Goal: Information Seeking & Learning: Learn about a topic

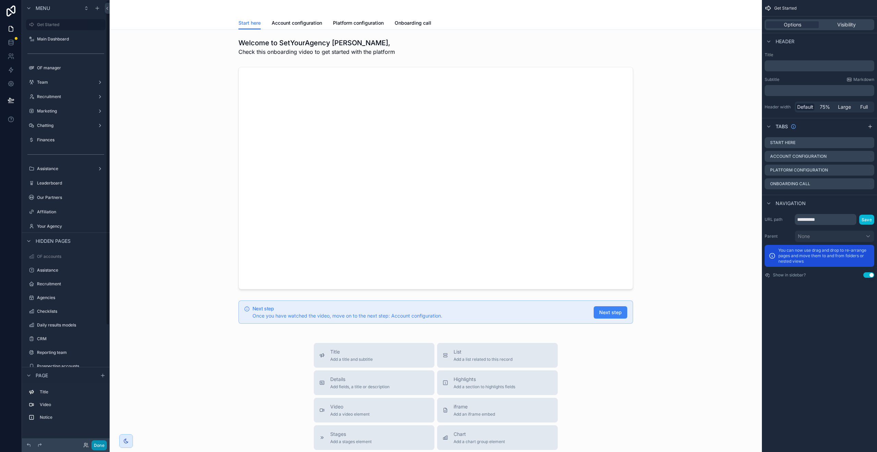
click at [97, 441] on button "Done" at bounding box center [98, 445] width 15 height 10
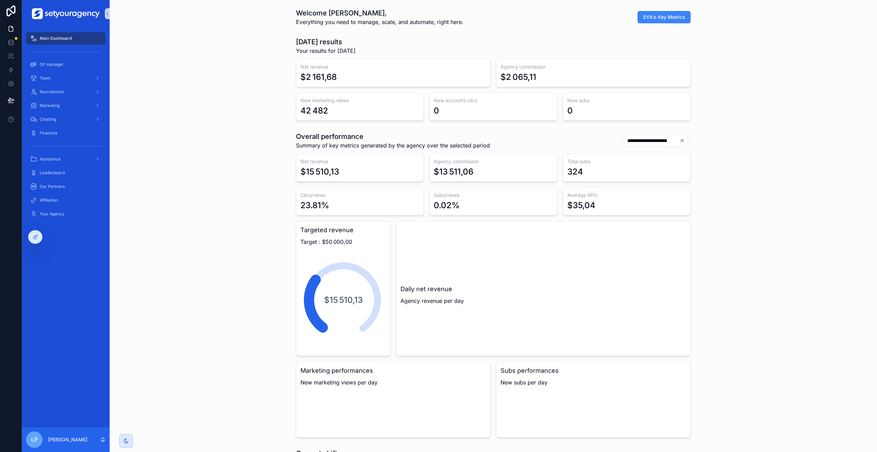
scroll to position [0, 2398]
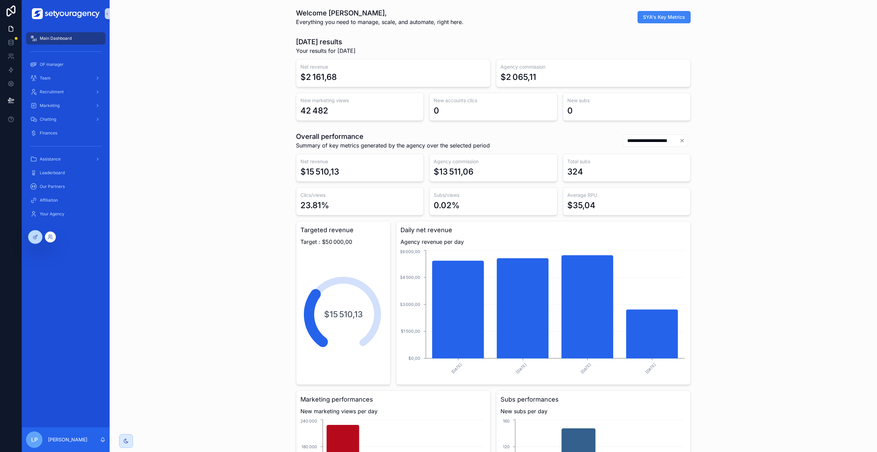
click at [47, 238] on div at bounding box center [50, 236] width 11 height 11
click at [52, 238] on icon at bounding box center [50, 236] width 5 height 5
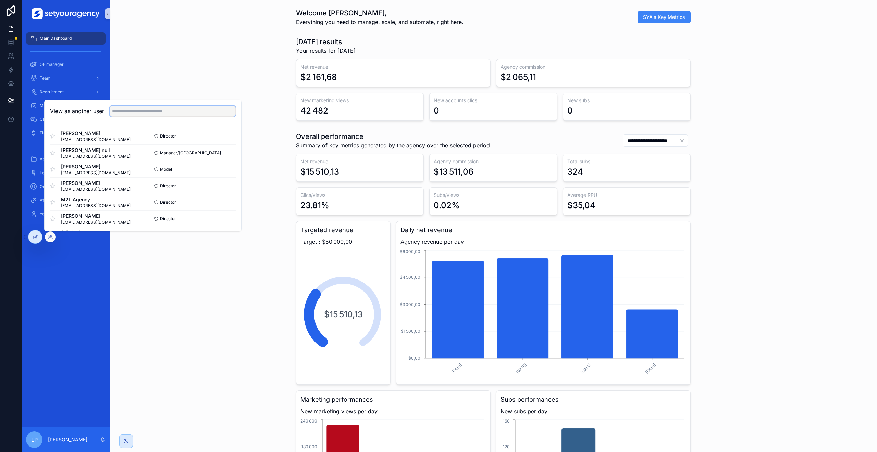
click at [145, 113] on input "text" at bounding box center [173, 111] width 126 height 11
type input "****"
click at [226, 186] on button "Select" at bounding box center [227, 186] width 18 height 10
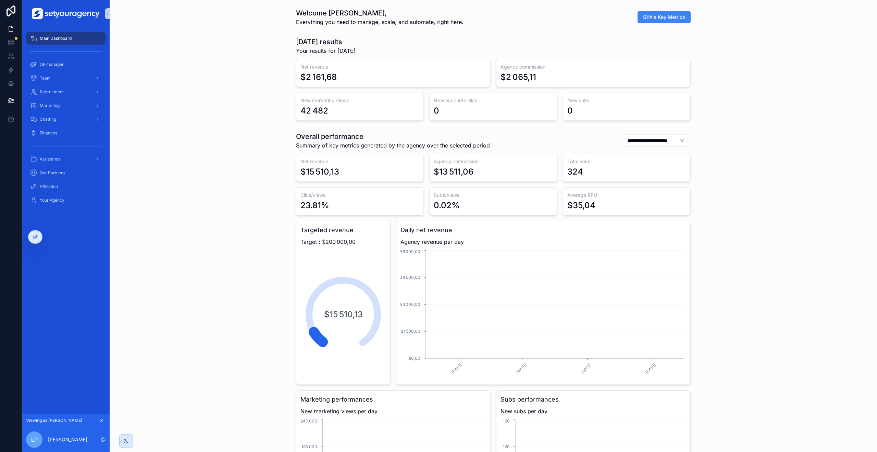
scroll to position [0, 2398]
click at [78, 103] on div "Marketing" at bounding box center [65, 105] width 71 height 11
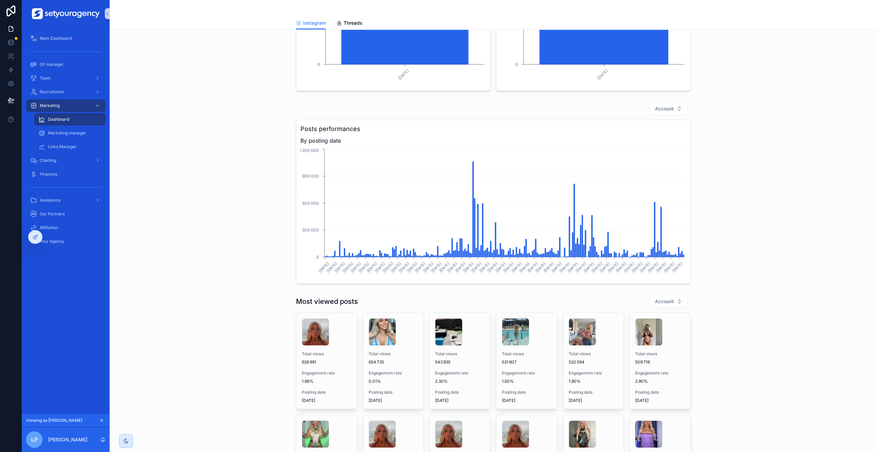
scroll to position [583, 0]
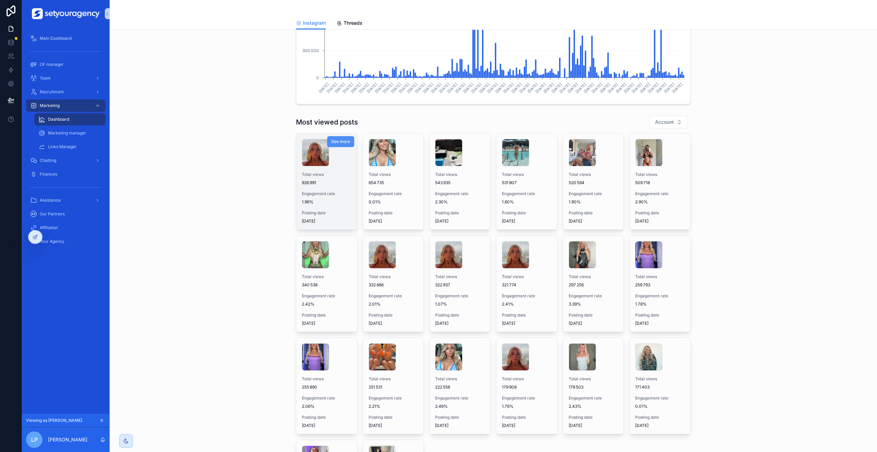
click at [347, 143] on span "See more" at bounding box center [340, 141] width 19 height 5
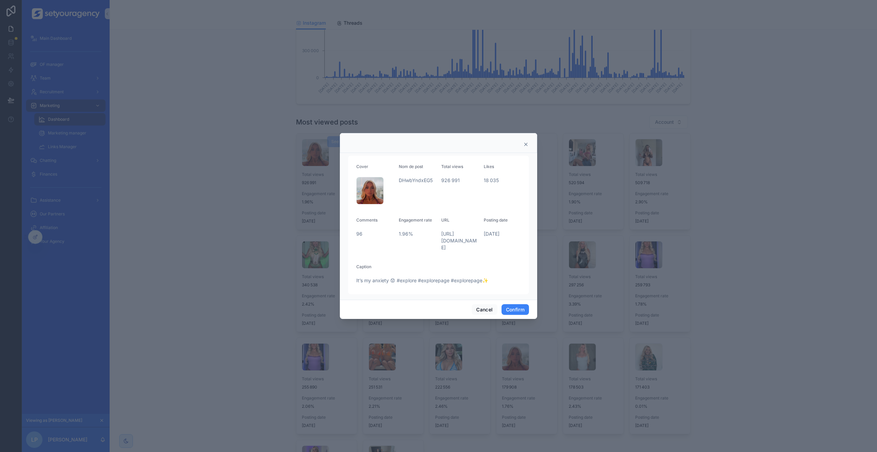
click at [445, 238] on span "https://www.instagram.com/p/DHwbYndxEG5/" at bounding box center [459, 240] width 37 height 21
copy span "https://www.instagram.com/p/DHwbYndxEG5/"
click at [288, 224] on div at bounding box center [438, 226] width 877 height 452
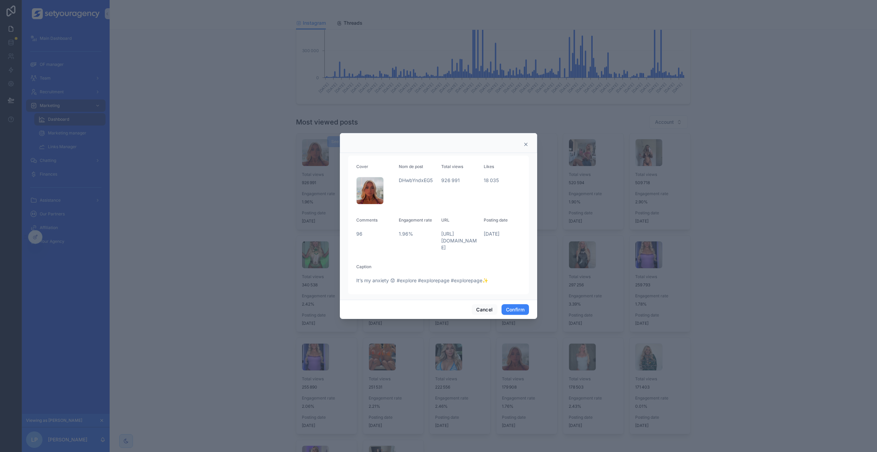
click at [533, 143] on div at bounding box center [438, 143] width 197 height 20
click at [524, 143] on icon at bounding box center [525, 143] width 5 height 5
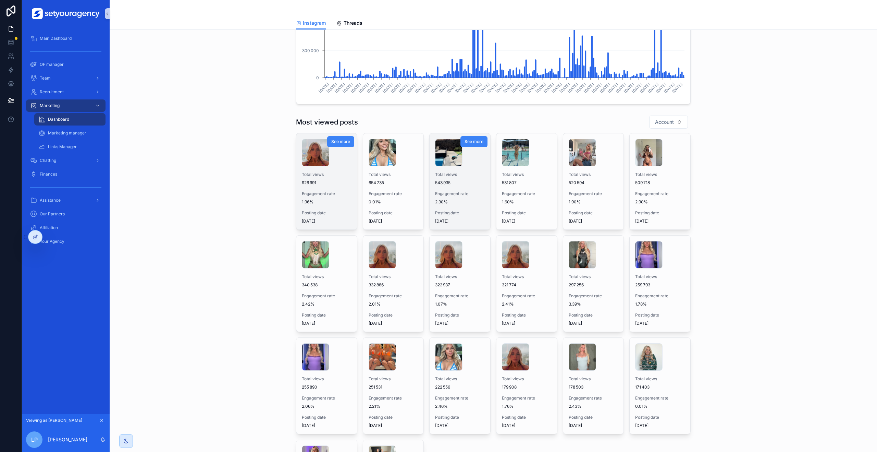
click at [467, 182] on span "543 935" at bounding box center [460, 182] width 50 height 5
click at [479, 145] on button "See more" at bounding box center [473, 141] width 27 height 11
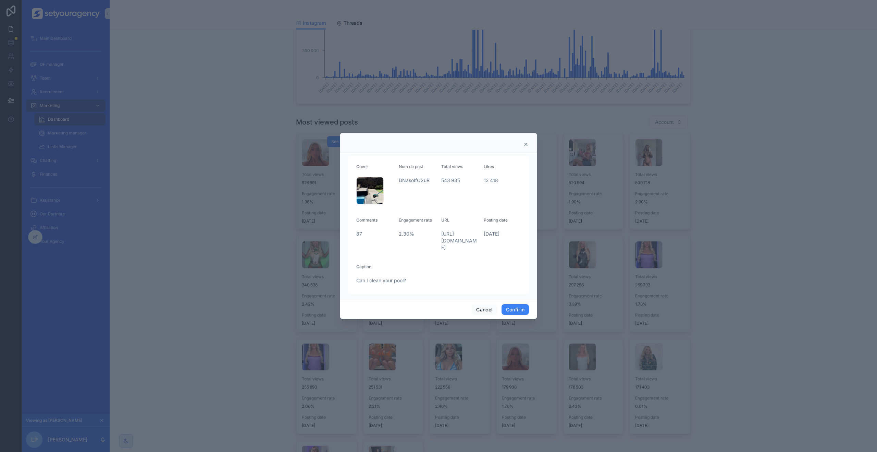
click at [449, 238] on span "https://www.instagram.com/p/DNasoIfO2uR/" at bounding box center [459, 240] width 37 height 21
copy span "https://www.instagram.com/p/DNasoIfO2uR/"
click at [579, 198] on div at bounding box center [438, 226] width 877 height 452
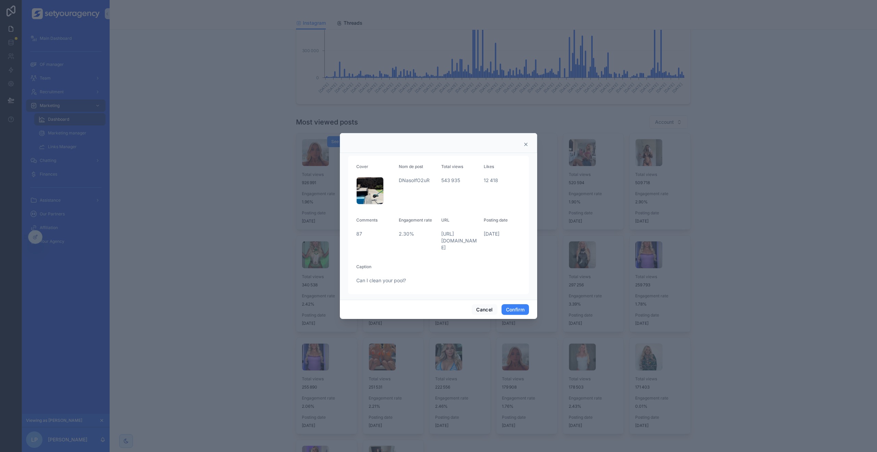
click at [526, 141] on icon at bounding box center [525, 143] width 5 height 5
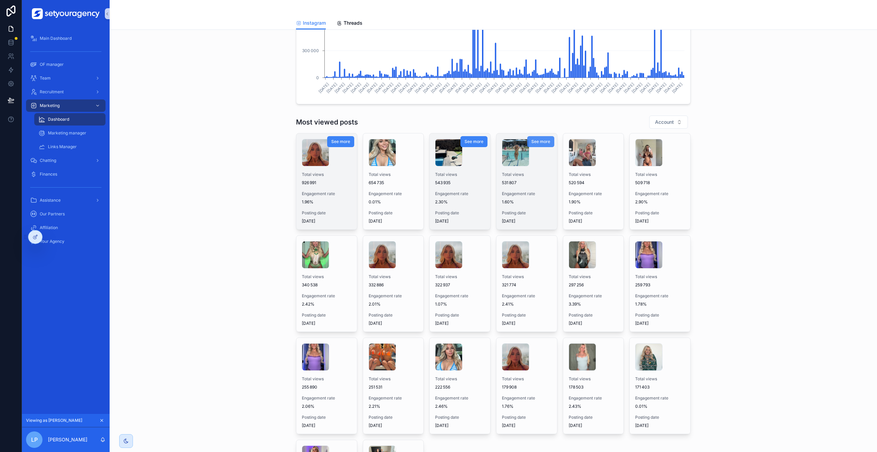
click at [539, 141] on span "See more" at bounding box center [540, 141] width 19 height 5
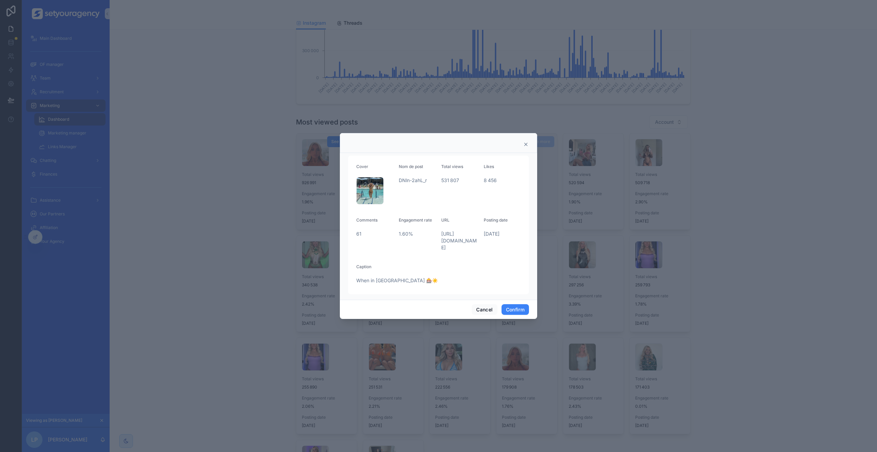
click at [442, 231] on span "https://www.instagram.com/p/DNln-2ahL_r/" at bounding box center [459, 240] width 37 height 21
copy span "https://www.instagram.com/p/DNln-2ahL_r/"
click at [535, 170] on div "Cover Nom de post DNln-2ahL_r Total views 531 807 Likes 8 456 Comments 61 Engag…" at bounding box center [438, 226] width 197 height 147
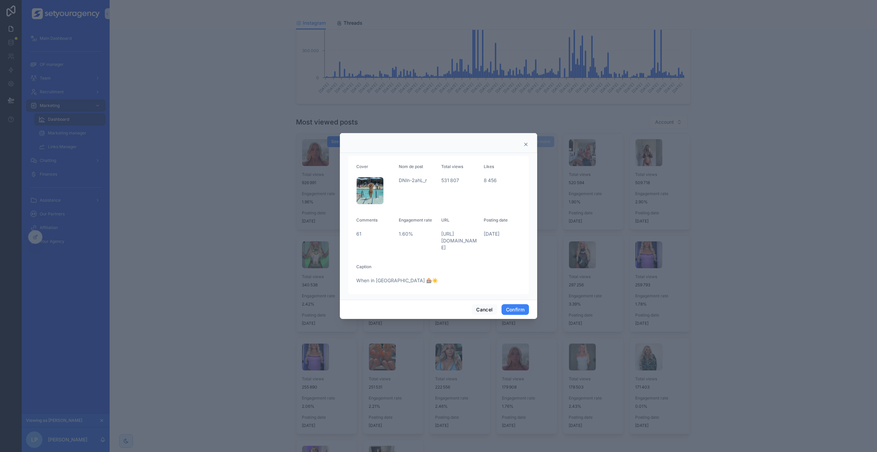
click at [526, 142] on icon at bounding box center [525, 143] width 5 height 5
